Goal: Navigation & Orientation: Find specific page/section

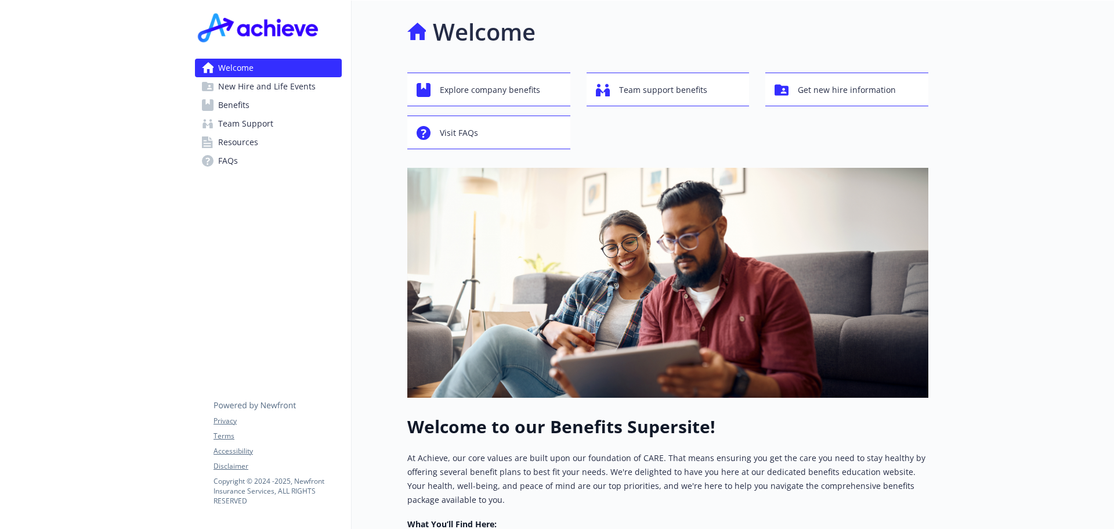
click at [241, 106] on span "Benefits" at bounding box center [233, 105] width 31 height 19
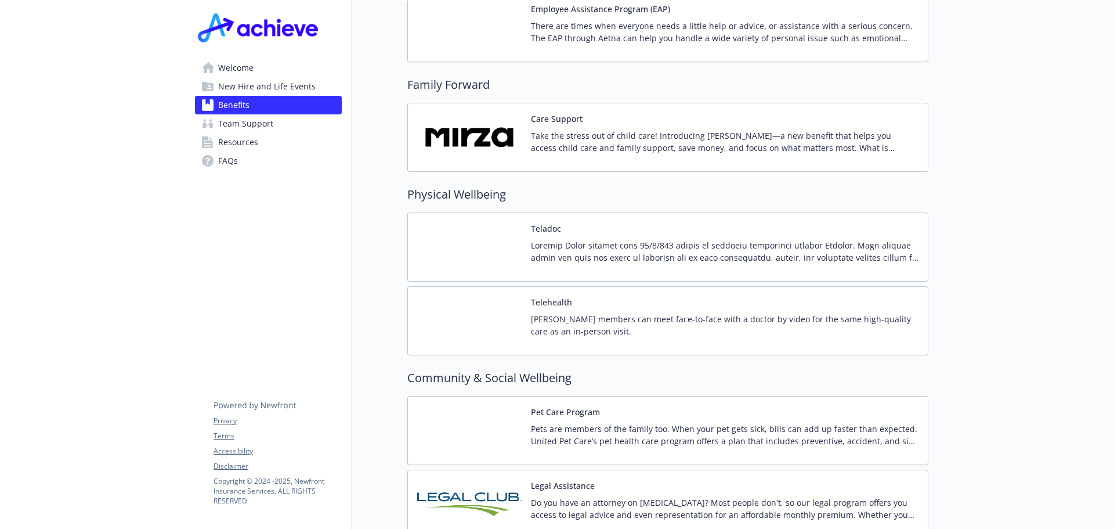
scroll to position [2263, 0]
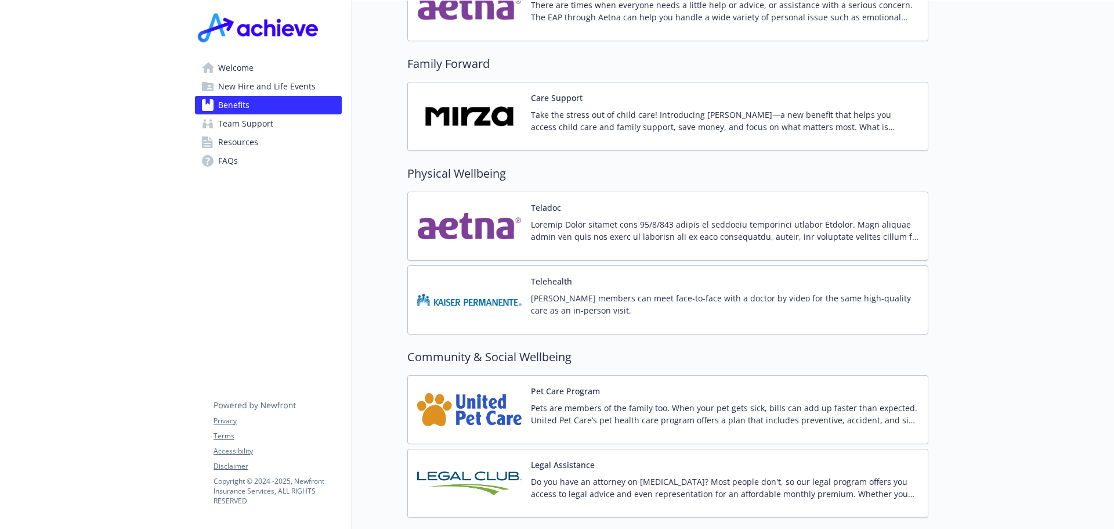
click at [489, 109] on img at bounding box center [469, 116] width 104 height 49
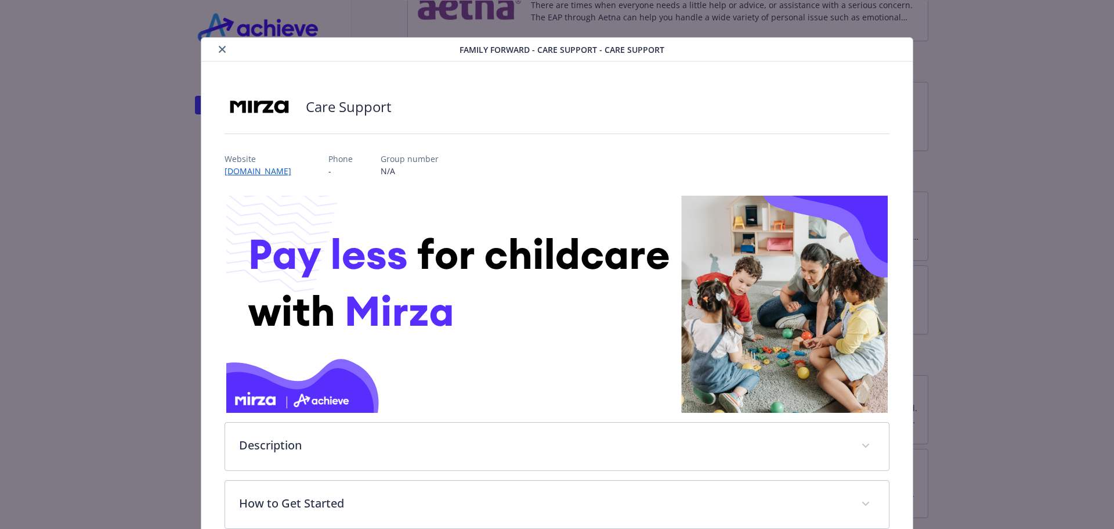
click at [222, 49] on icon "close" at bounding box center [222, 49] width 7 height 7
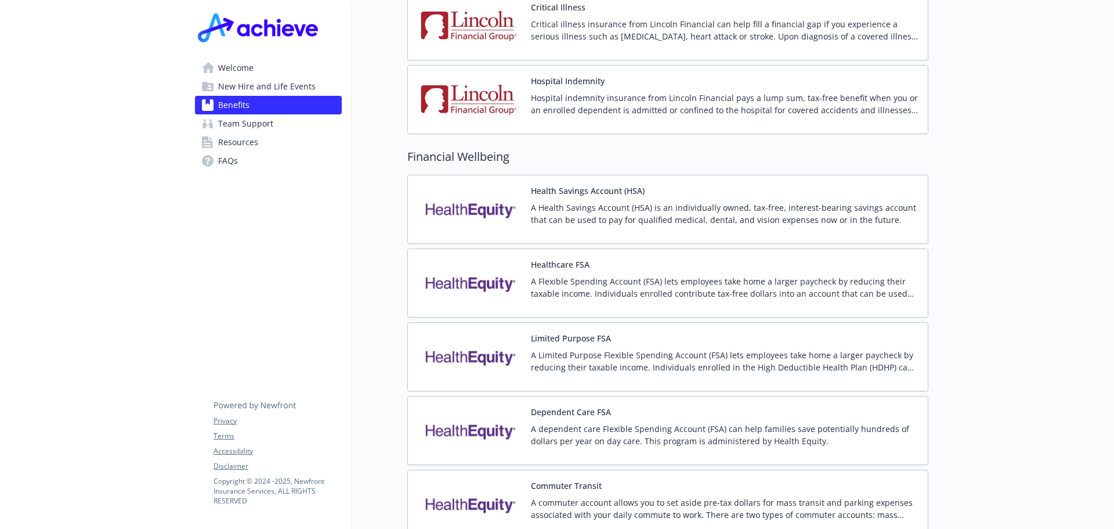
drag, startPoint x: 245, startPoint y: 143, endPoint x: 309, endPoint y: 150, distance: 64.8
click at [245, 143] on span "Resources" at bounding box center [238, 142] width 40 height 19
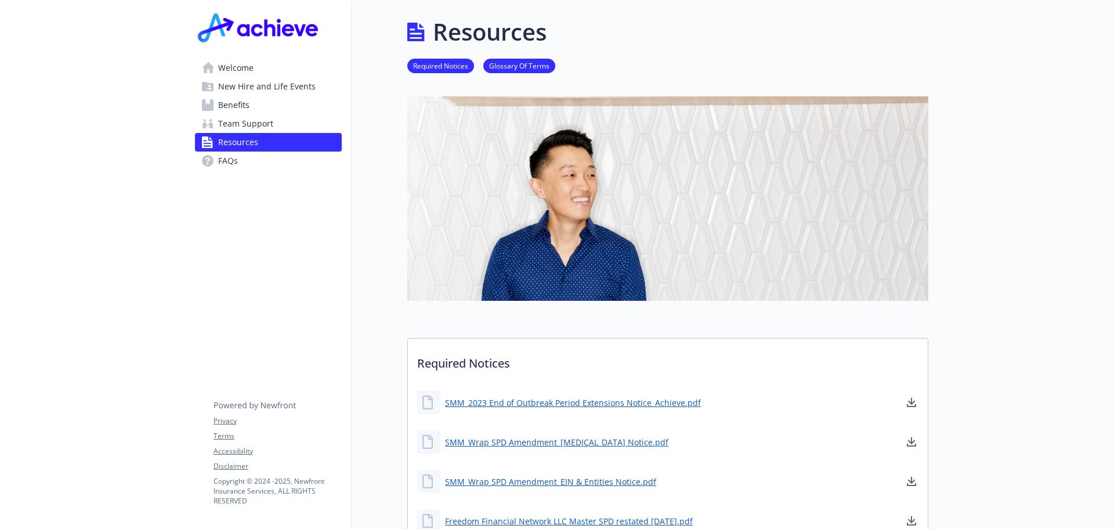
drag, startPoint x: 245, startPoint y: 67, endPoint x: 276, endPoint y: 75, distance: 31.8
click at [245, 67] on span "Welcome" at bounding box center [235, 68] width 35 height 19
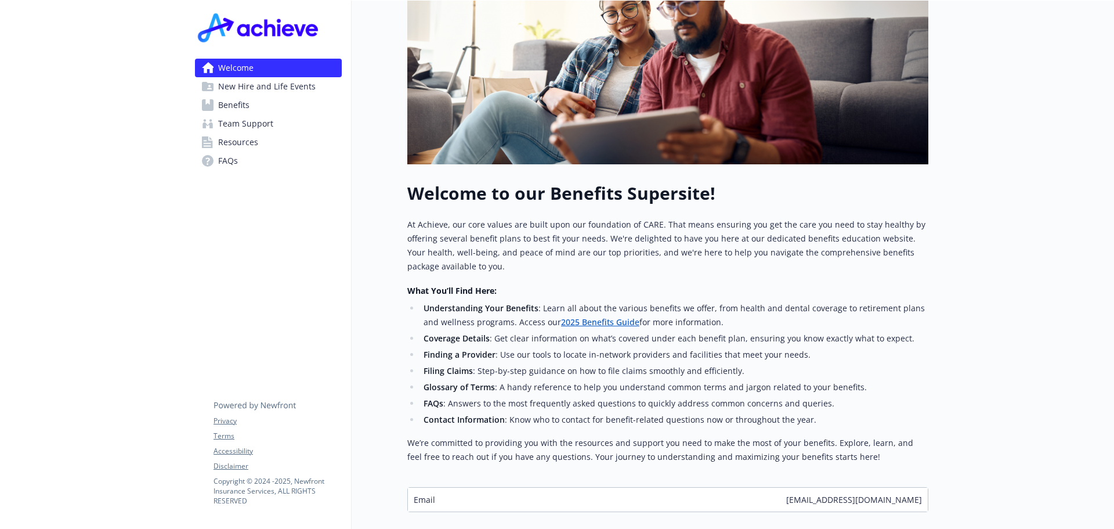
scroll to position [309, 0]
